Goal: Register for event/course

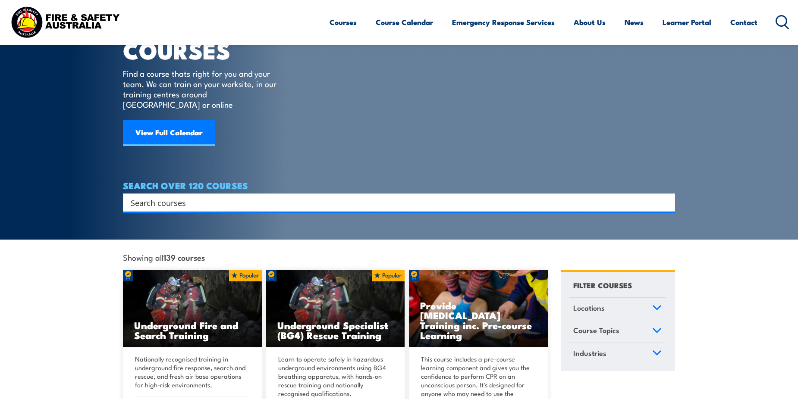
scroll to position [43, 0]
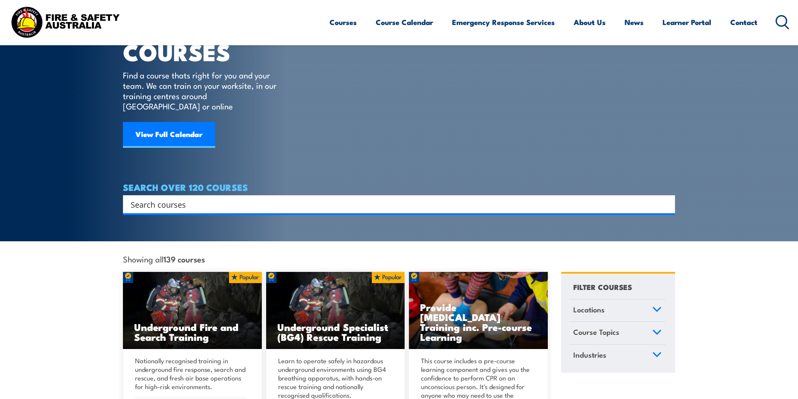
click at [229, 195] on div "Search" at bounding box center [399, 204] width 552 height 18
click at [230, 198] on input "Search input" at bounding box center [393, 204] width 525 height 13
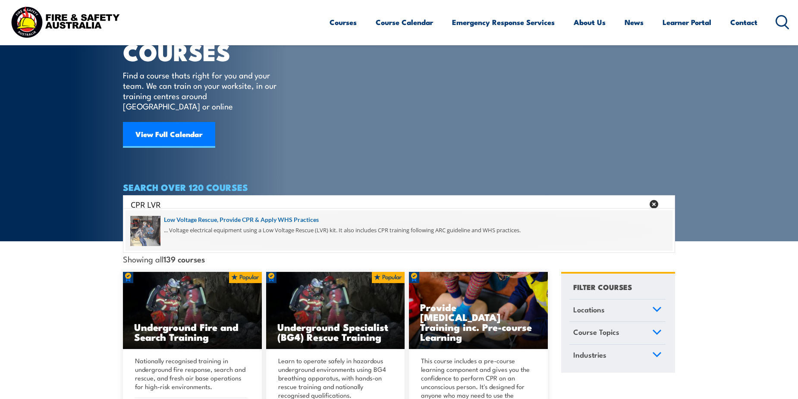
type input "CPR LVR"
click at [288, 235] on span at bounding box center [398, 230] width 547 height 41
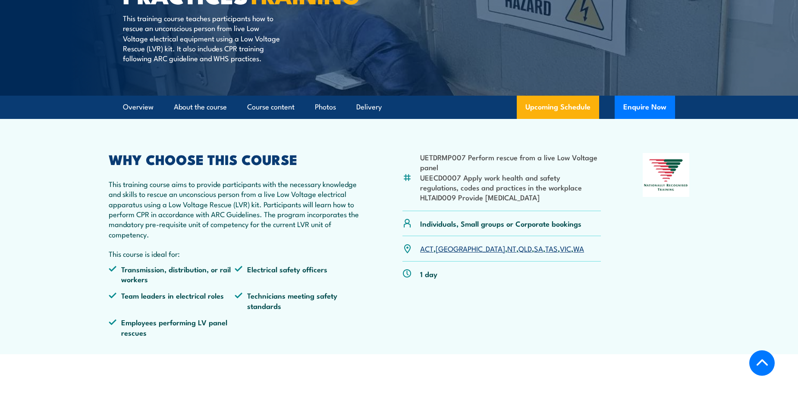
scroll to position [172, 0]
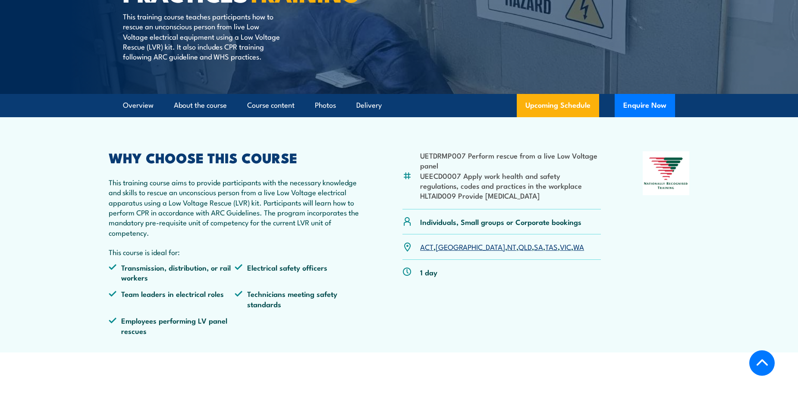
click at [518, 252] on link "QLD" at bounding box center [524, 246] width 13 height 10
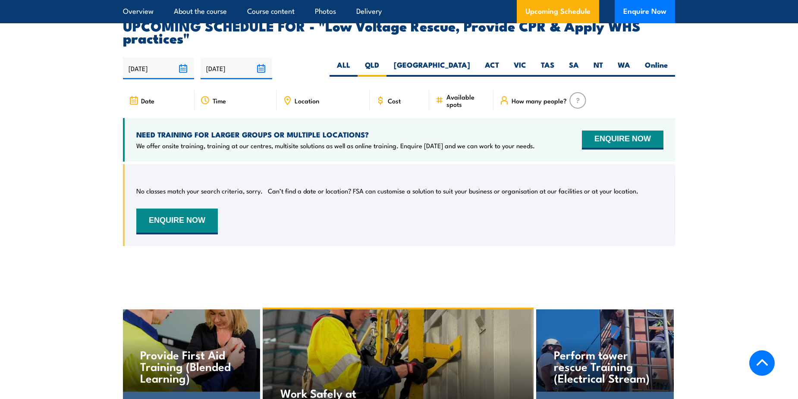
scroll to position [1539, 0]
